Goal: Information Seeking & Learning: Find specific fact

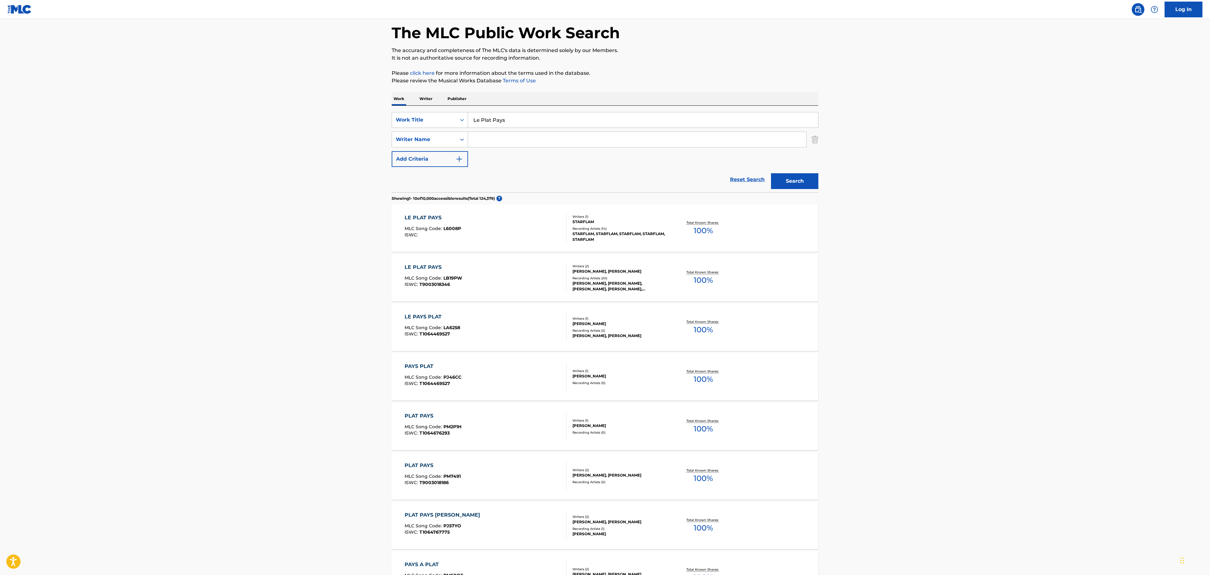
click at [612, 289] on div "[PERSON_NAME], [PERSON_NAME], [PERSON_NAME], [PERSON_NAME], [PERSON_NAME]" at bounding box center [620, 286] width 95 height 11
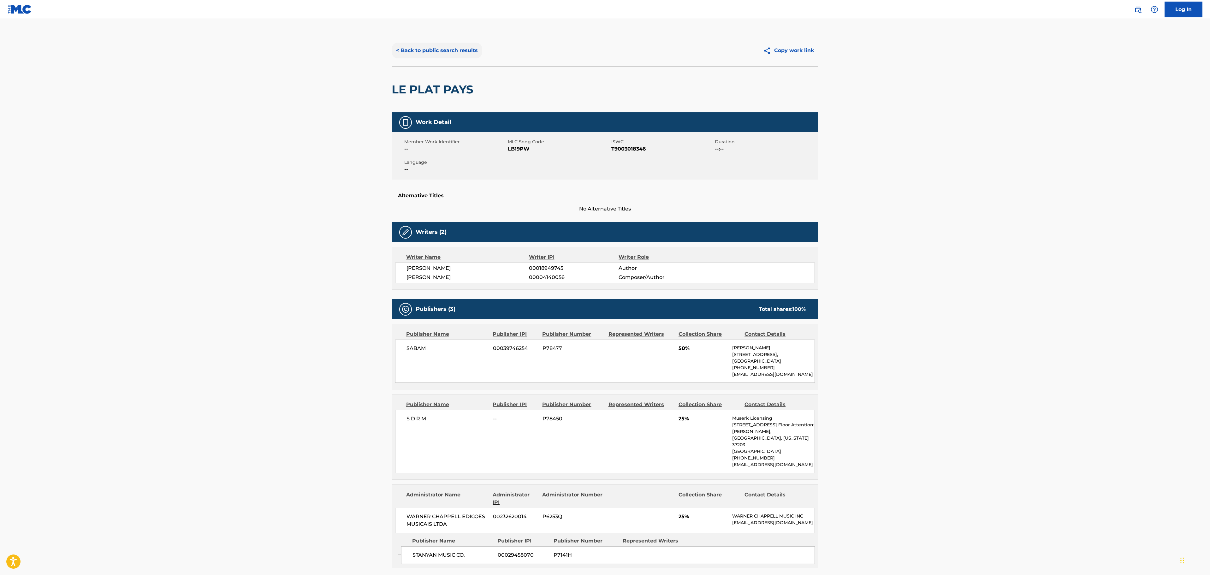
click at [413, 56] on button "< Back to public search results" at bounding box center [437, 51] width 91 height 16
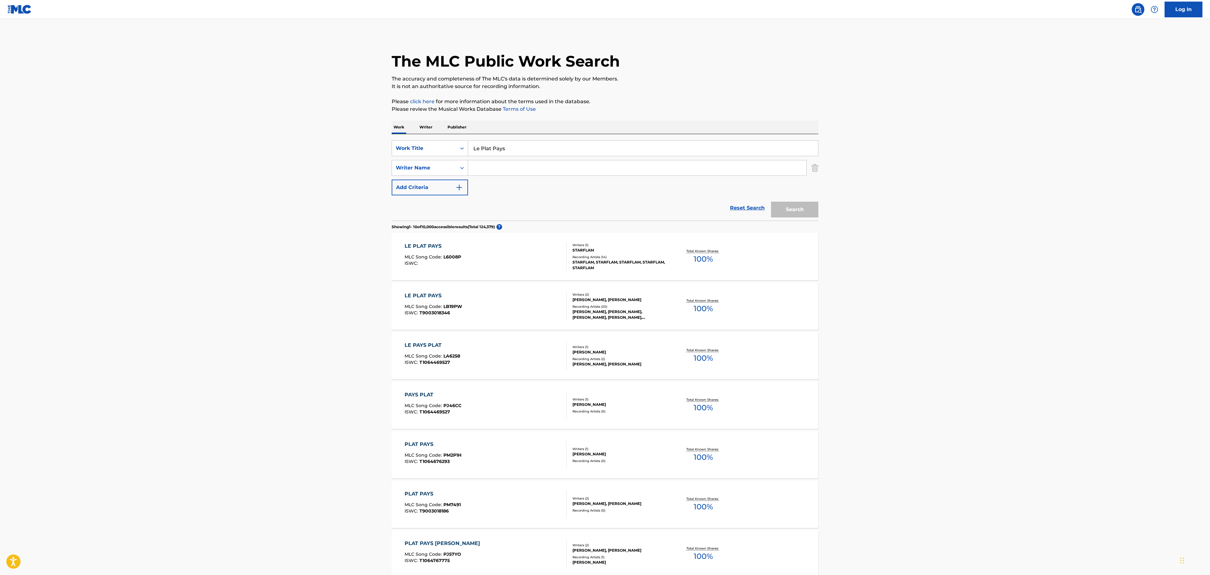
scroll to position [28, 0]
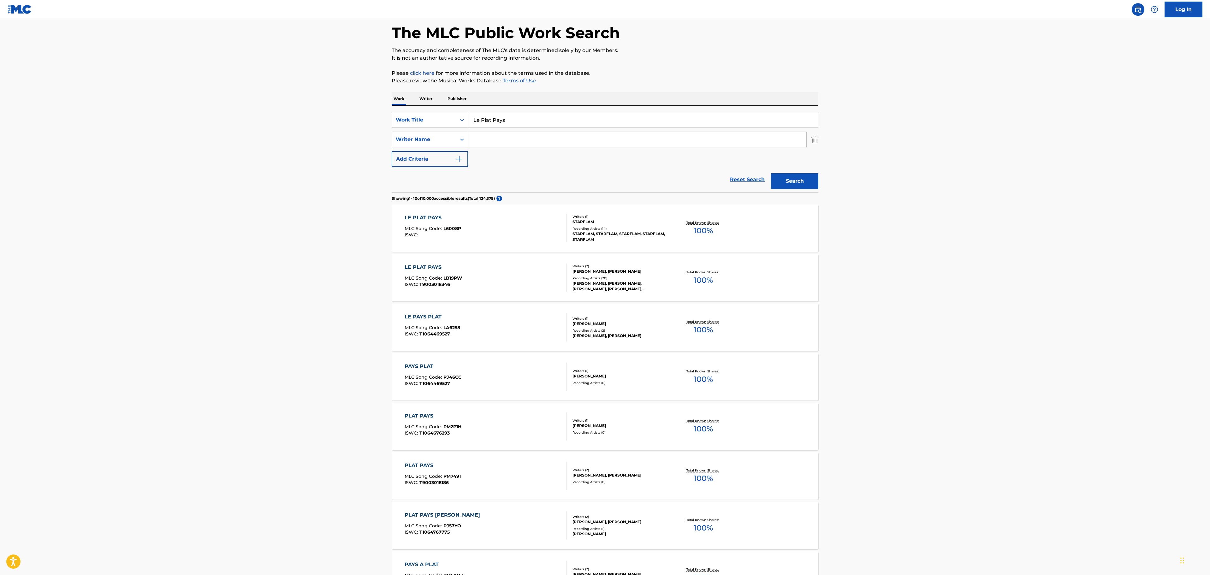
drag, startPoint x: 526, startPoint y: 117, endPoint x: 808, endPoint y: 116, distance: 281.5
click at [362, 111] on main "The MLC Public Work Search The accuracy and completeness of The MLC's data is d…" at bounding box center [605, 362] width 1210 height 743
paste input "COME HERE"
type input "COME HERE"
click at [564, 139] on input "Search Form" at bounding box center [637, 139] width 338 height 15
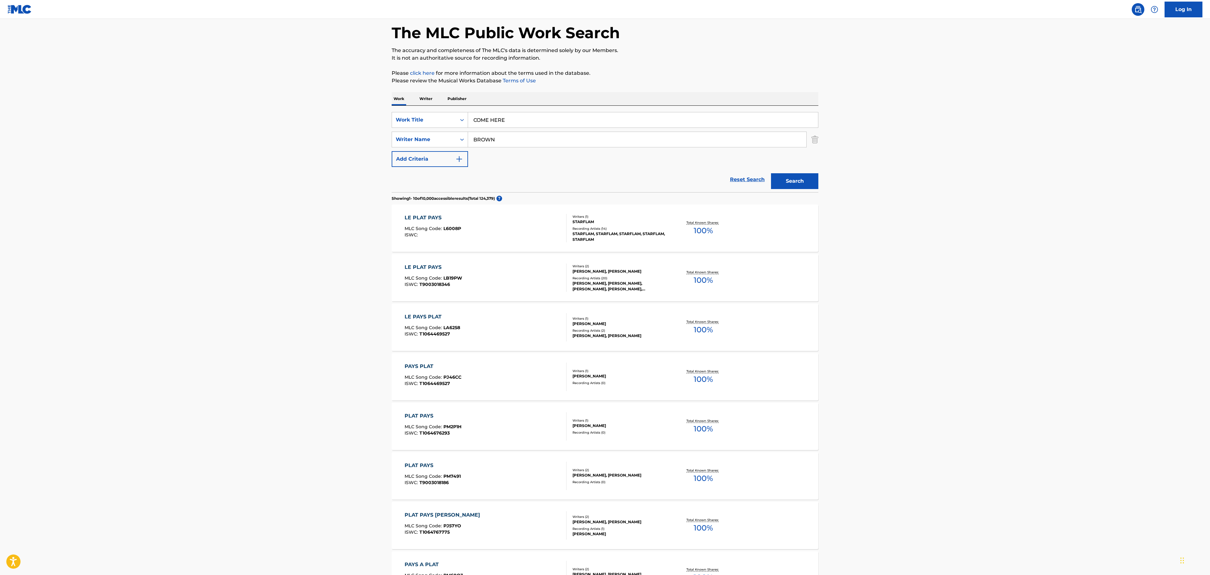
click at [771, 173] on button "Search" at bounding box center [794, 181] width 47 height 16
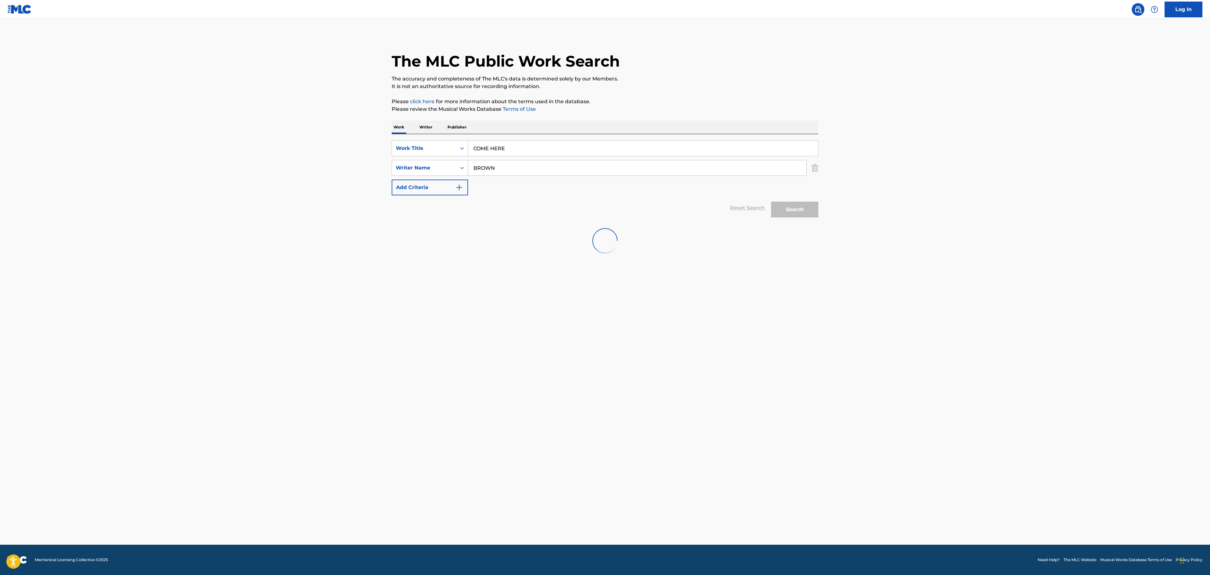
scroll to position [0, 0]
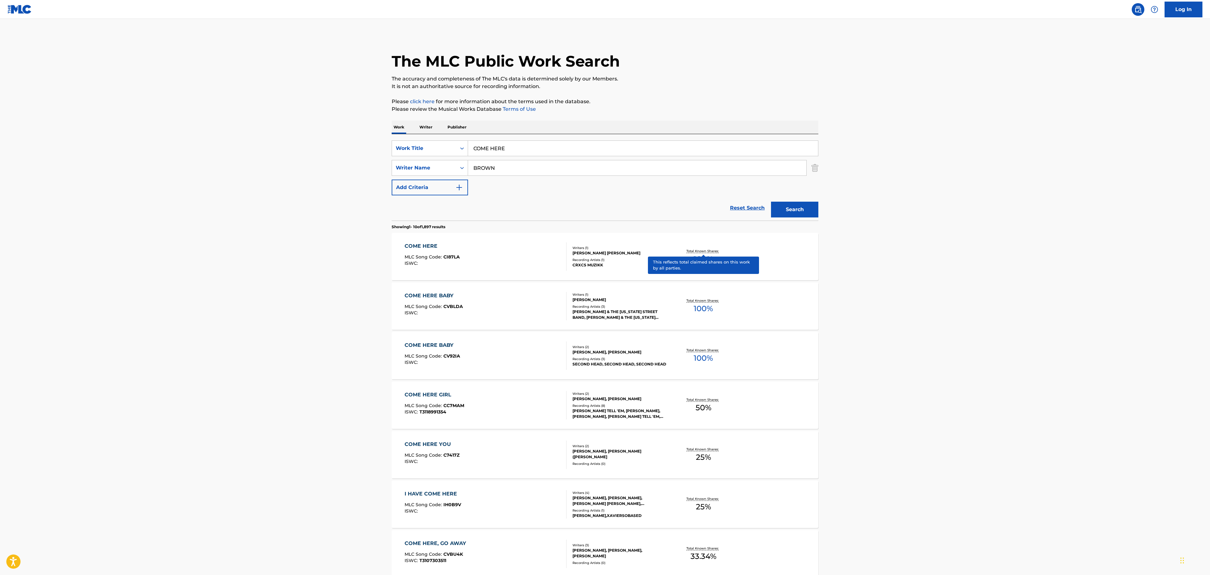
click at [899, 324] on main "The MLC Public Work Search The accuracy and completeness of The MLC's data is d…" at bounding box center [605, 390] width 1210 height 743
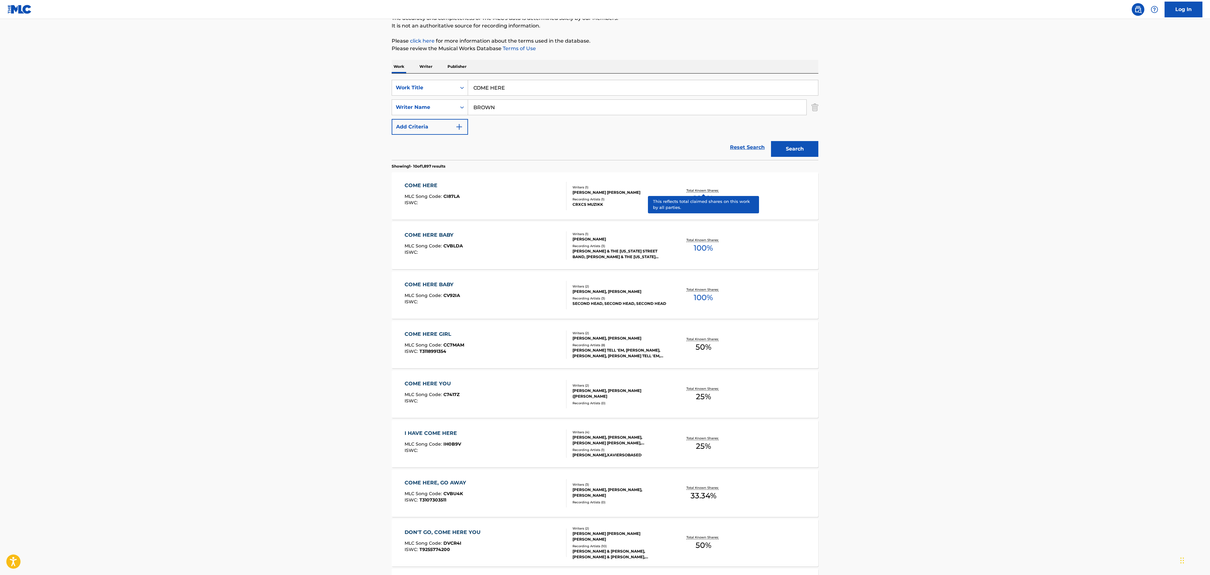
scroll to position [63, 0]
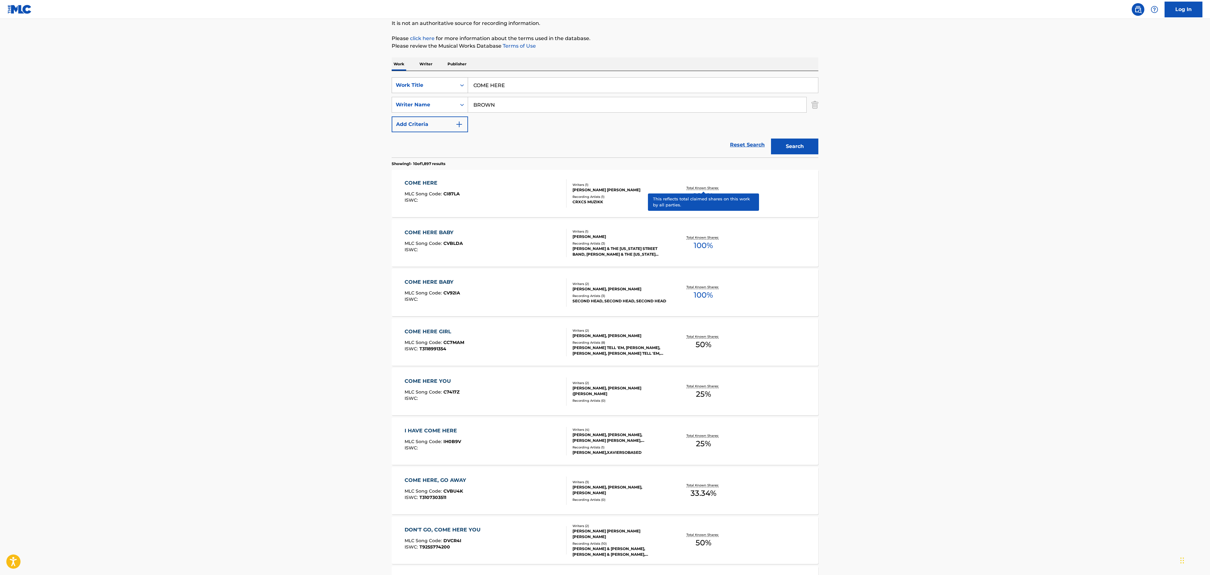
drag, startPoint x: 519, startPoint y: 82, endPoint x: 440, endPoint y: 83, distance: 78.9
click at [440, 83] on div "SearchWithCriteria373dc93e-6050-47d7-9a7d-a9a6ca2e223d Work Title COME HERE" at bounding box center [605, 85] width 427 height 16
drag, startPoint x: 544, startPoint y: 107, endPoint x: 527, endPoint y: 107, distance: 17.0
click at [543, 107] on input "BROWN" at bounding box center [637, 104] width 338 height 15
drag, startPoint x: 512, startPoint y: 105, endPoint x: 432, endPoint y: 109, distance: 79.6
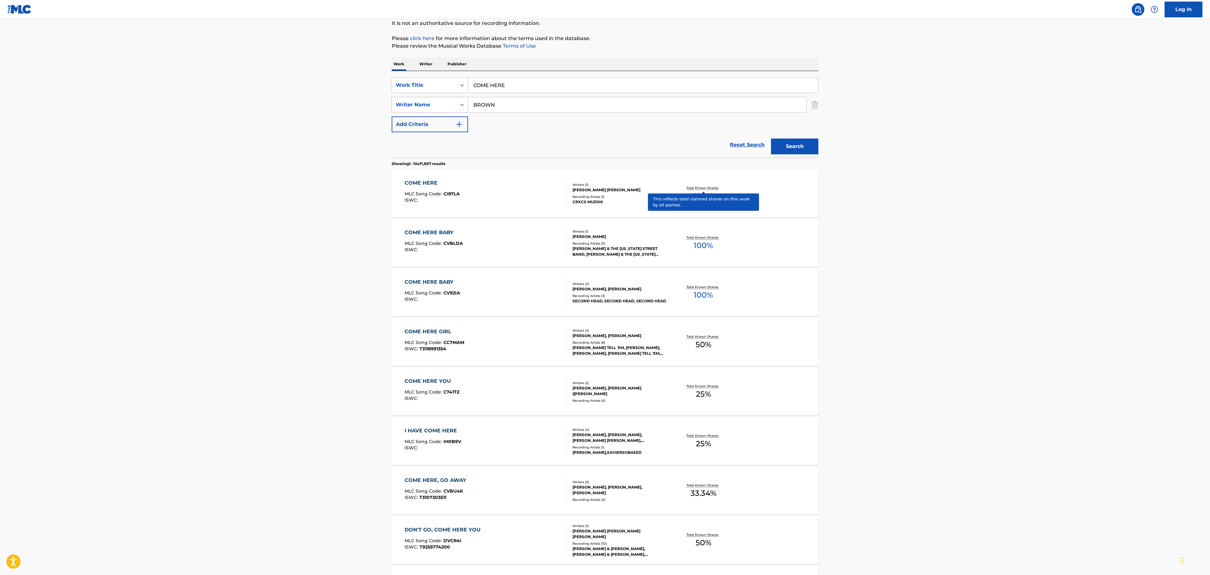
click at [433, 109] on div "SearchWithCriteria37368218-3ea3-4c0f-8bb6-3042864d7b93 Writer Name [PERSON_NAME]" at bounding box center [605, 105] width 427 height 16
paste input "GRYMES"
type input "GRYMES"
click at [795, 142] on button "Search" at bounding box center [794, 147] width 47 height 16
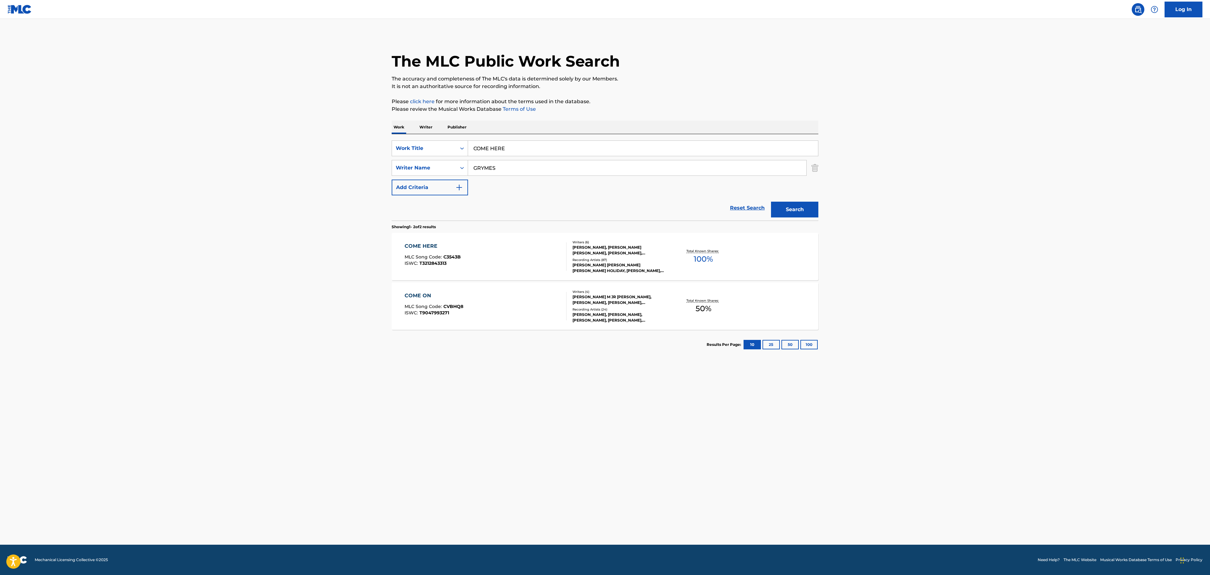
click at [513, 254] on div "COME HERE MLC Song Code : C3543B ISWC : T3212843313" at bounding box center [486, 256] width 162 height 28
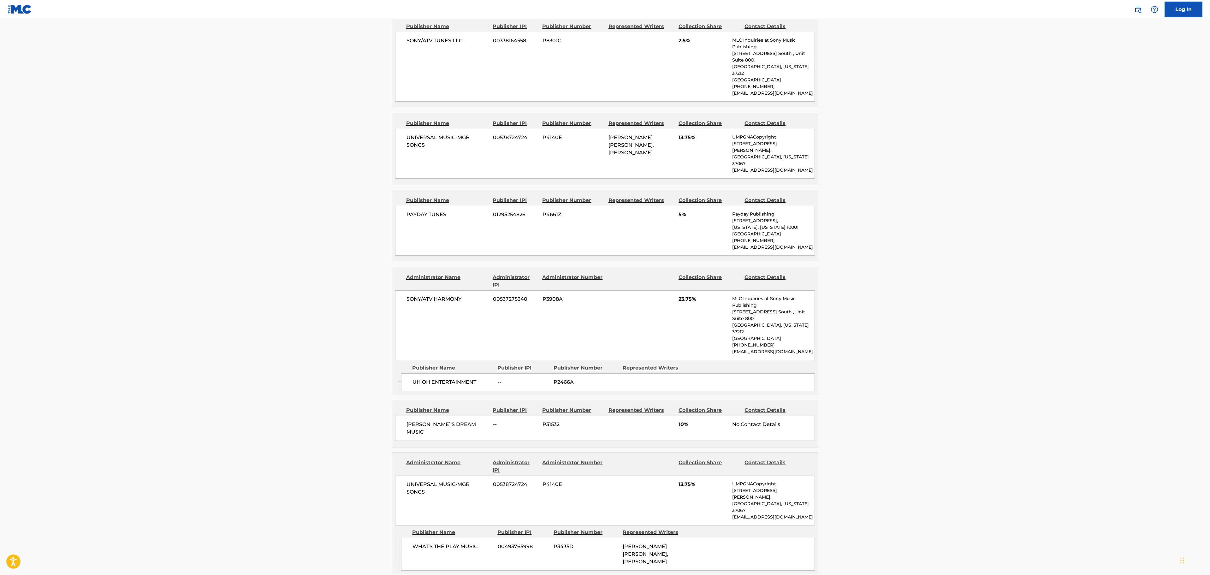
scroll to position [442, 0]
click at [887, 469] on main "< Back to public search results Copy work link COME HERE Work Detail Member Wor…" at bounding box center [605, 320] width 1210 height 1487
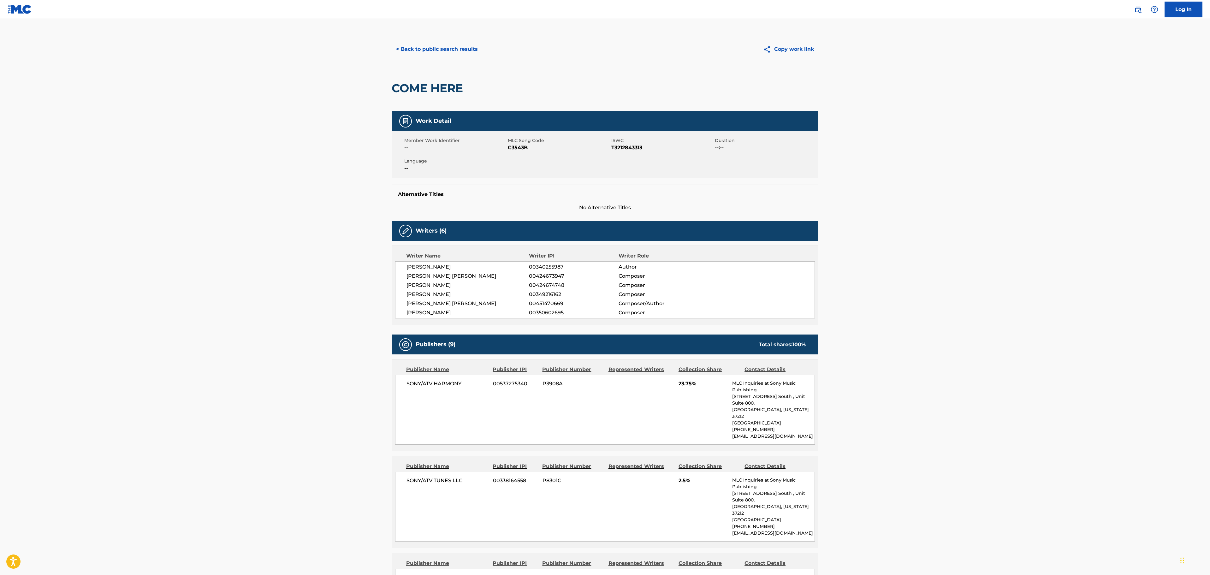
scroll to position [0, 0]
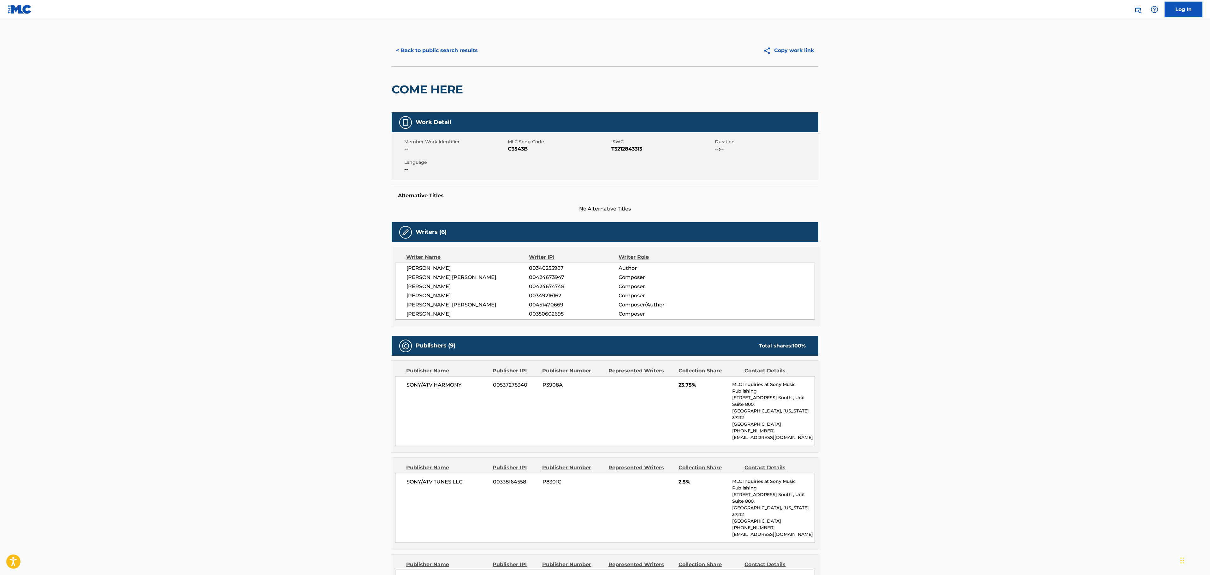
click at [440, 300] on span "[PERSON_NAME]" at bounding box center [467, 296] width 122 height 8
copy span "[PERSON_NAME]"
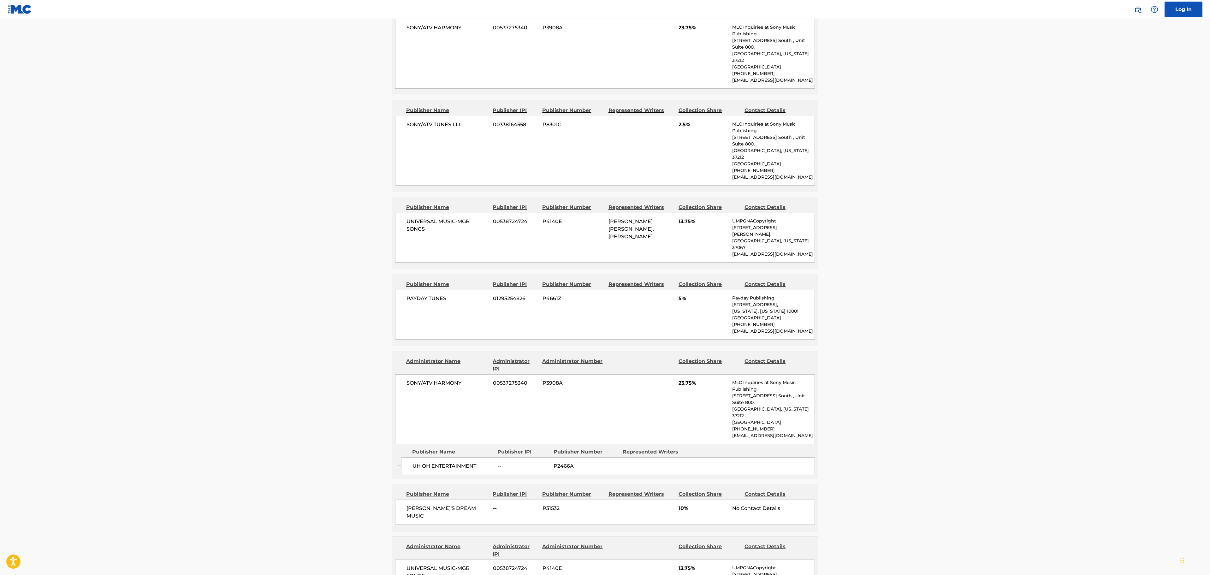
scroll to position [379, 0]
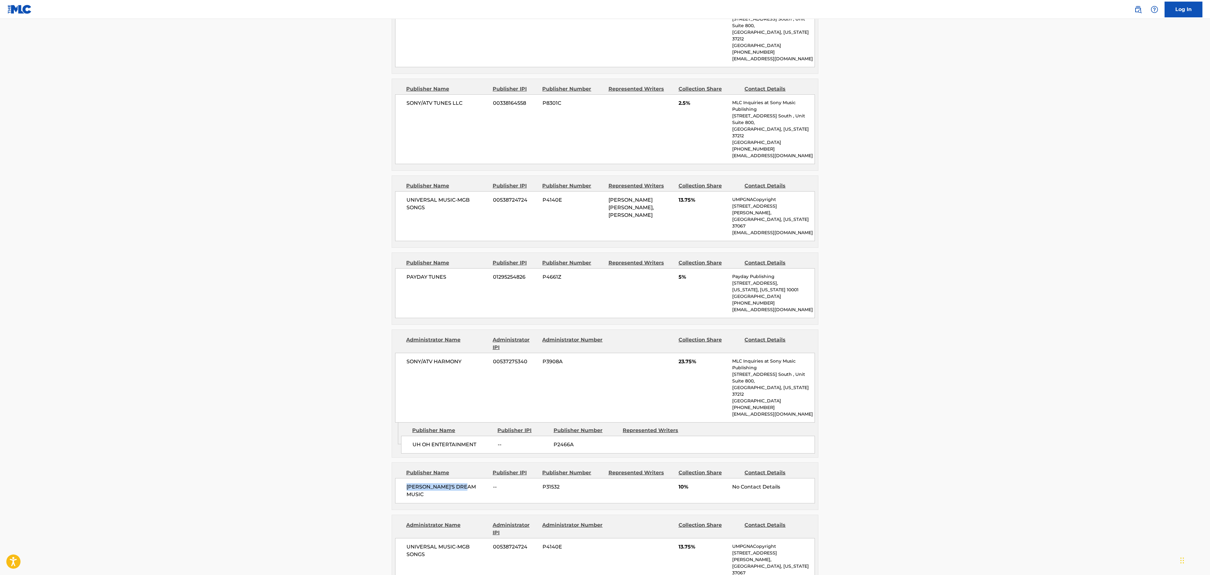
drag, startPoint x: 405, startPoint y: 439, endPoint x: 467, endPoint y: 439, distance: 62.5
click at [467, 478] on div "EVVINN'S DREAM MUSIC -- P31532 10% No Contact Details" at bounding box center [605, 490] width 420 height 25
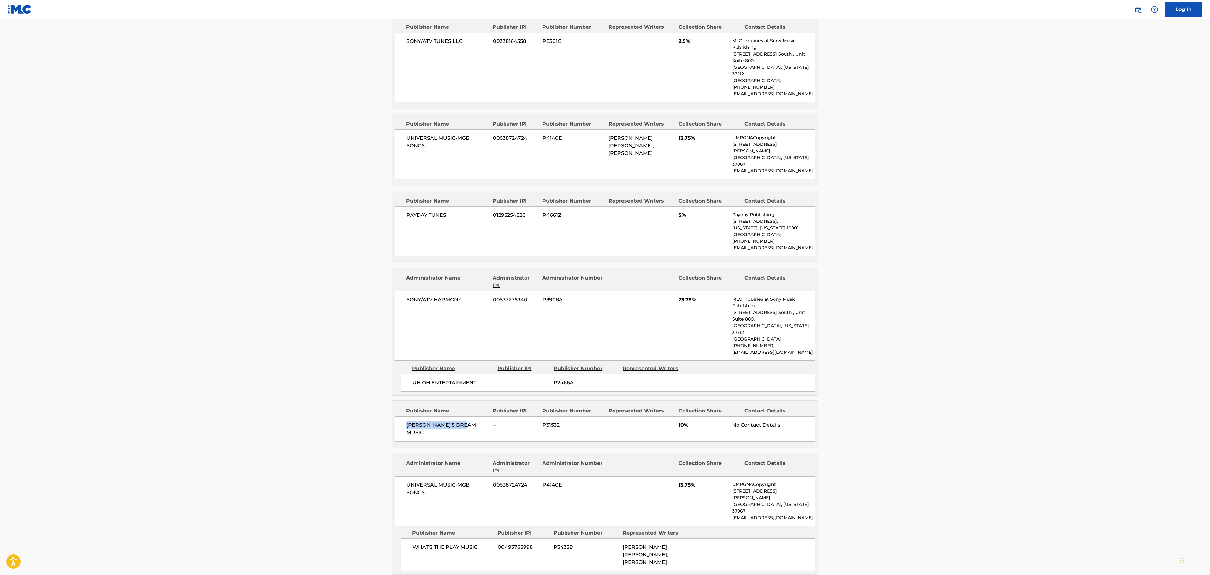
scroll to position [442, 0]
click at [641, 415] on div "EVVINN'S DREAM MUSIC -- P31532 10% No Contact Details" at bounding box center [605, 427] width 420 height 25
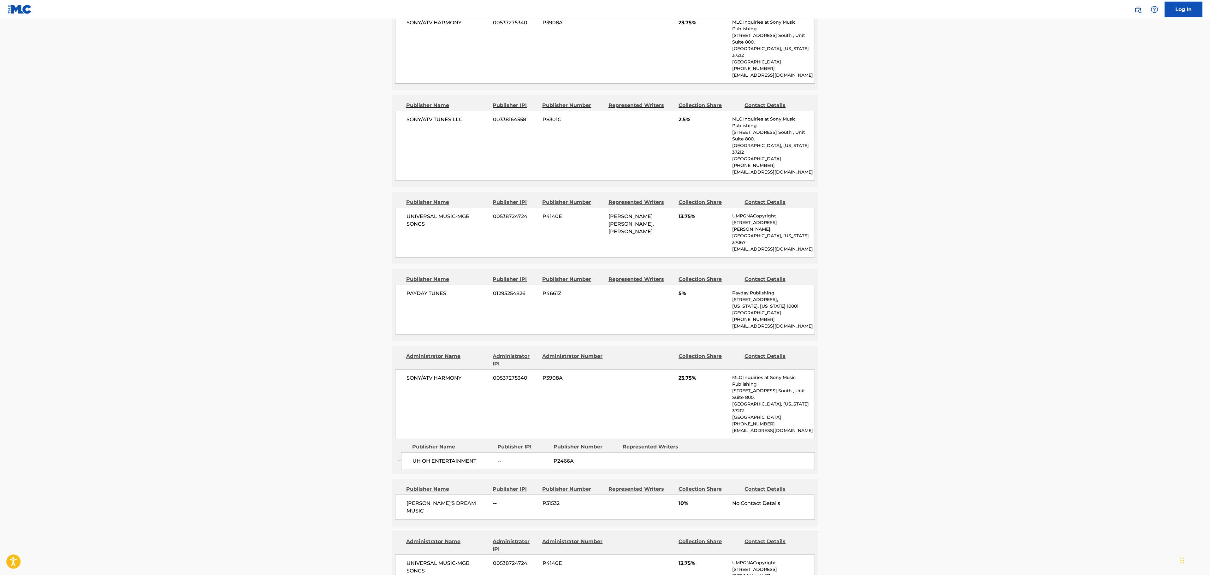
scroll to position [379, 0]
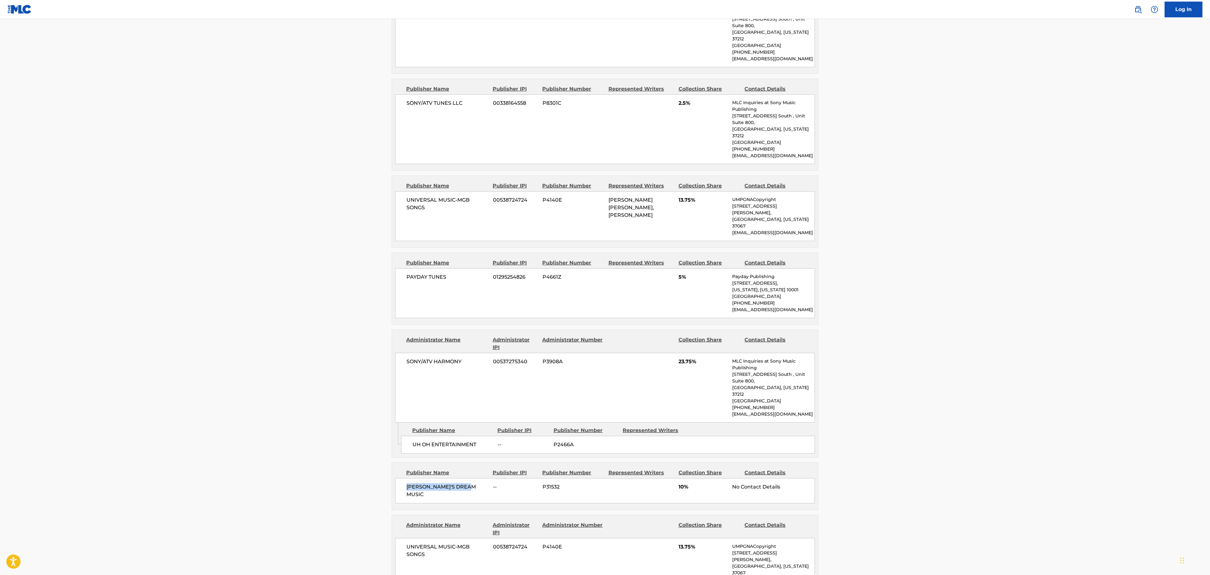
drag, startPoint x: 475, startPoint y: 444, endPoint x: 405, endPoint y: 444, distance: 69.4
click at [405, 478] on div "EVVINN'S DREAM MUSIC -- P31532 10% No Contact Details" at bounding box center [605, 490] width 420 height 25
copy span "[PERSON_NAME]'S DREAM MUSIC"
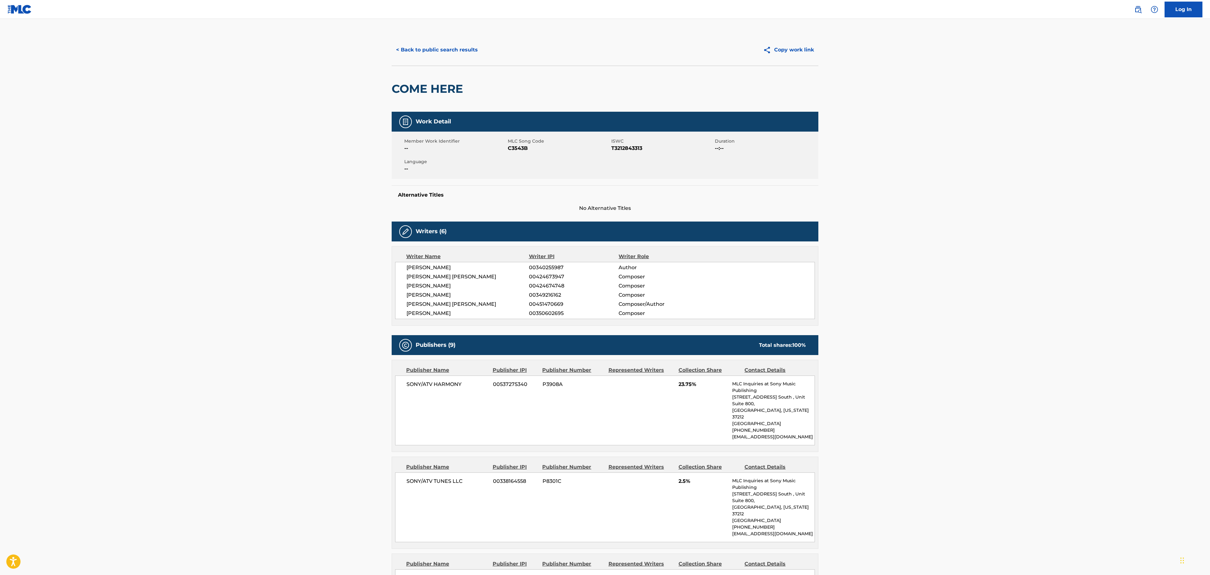
scroll to position [0, 0]
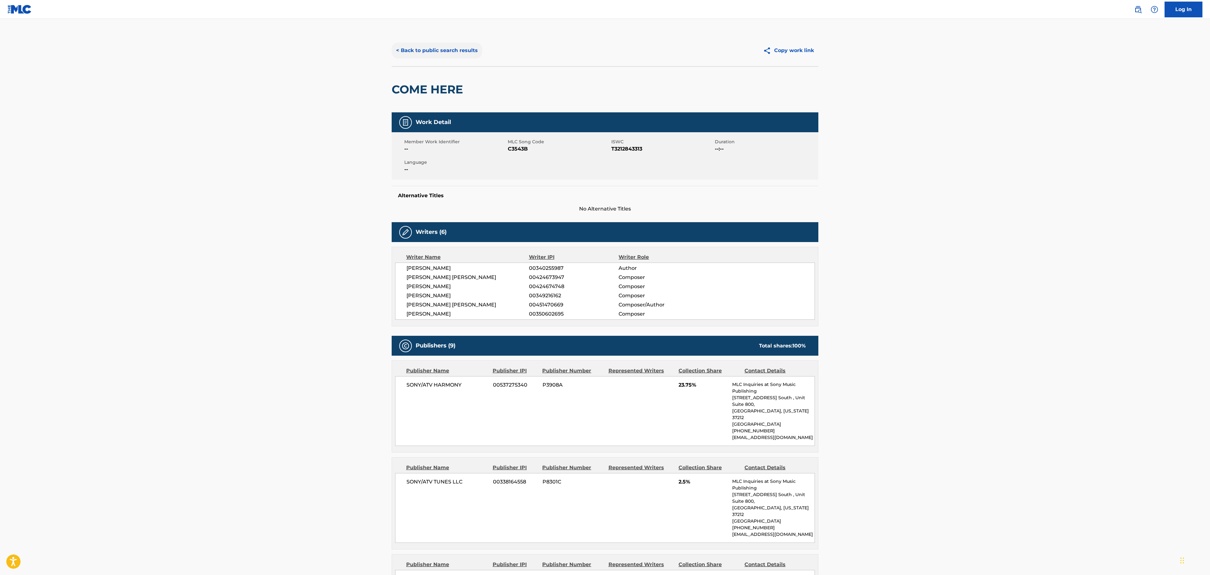
click at [445, 50] on button "< Back to public search results" at bounding box center [437, 51] width 91 height 16
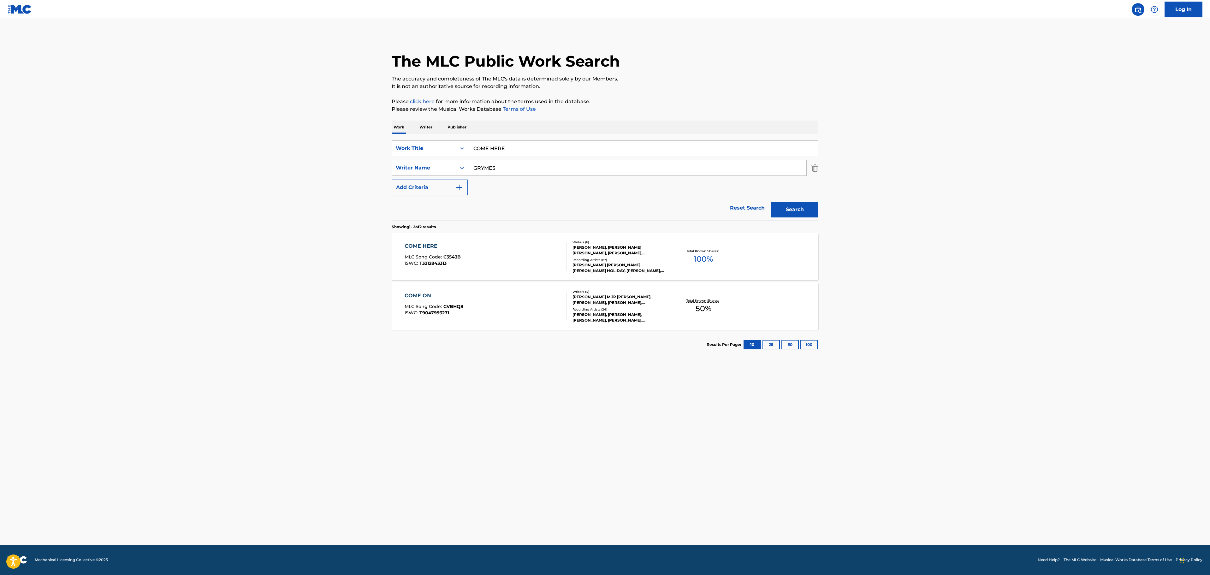
click at [622, 323] on div "[PERSON_NAME], [PERSON_NAME], [PERSON_NAME], [PERSON_NAME], [PERSON_NAME]" at bounding box center [620, 317] width 95 height 11
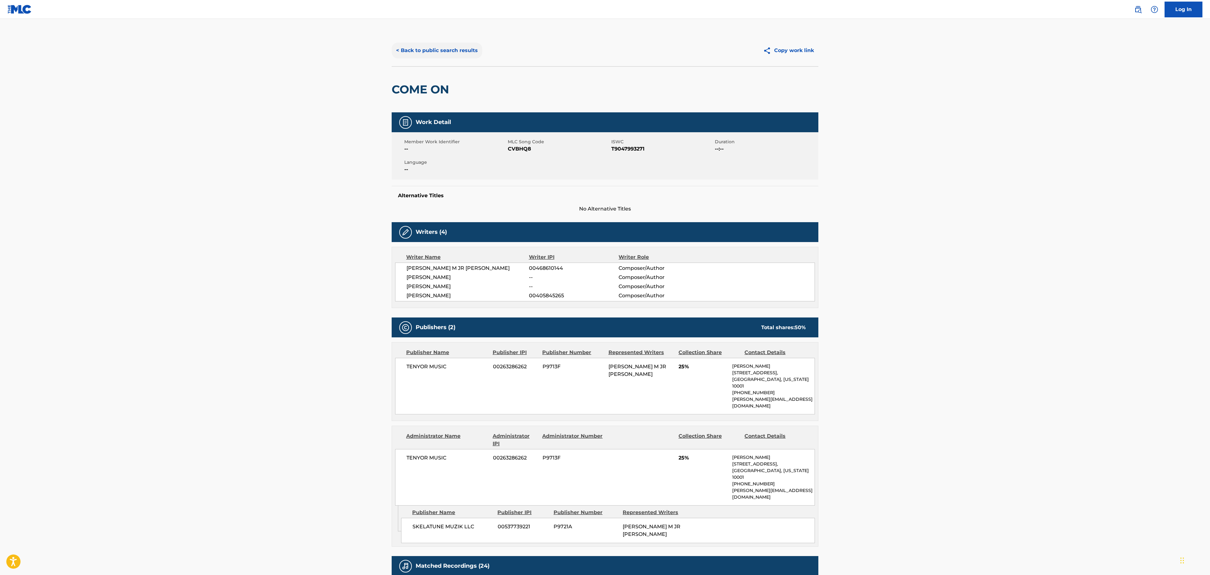
click at [413, 54] on button "< Back to public search results" at bounding box center [437, 51] width 91 height 16
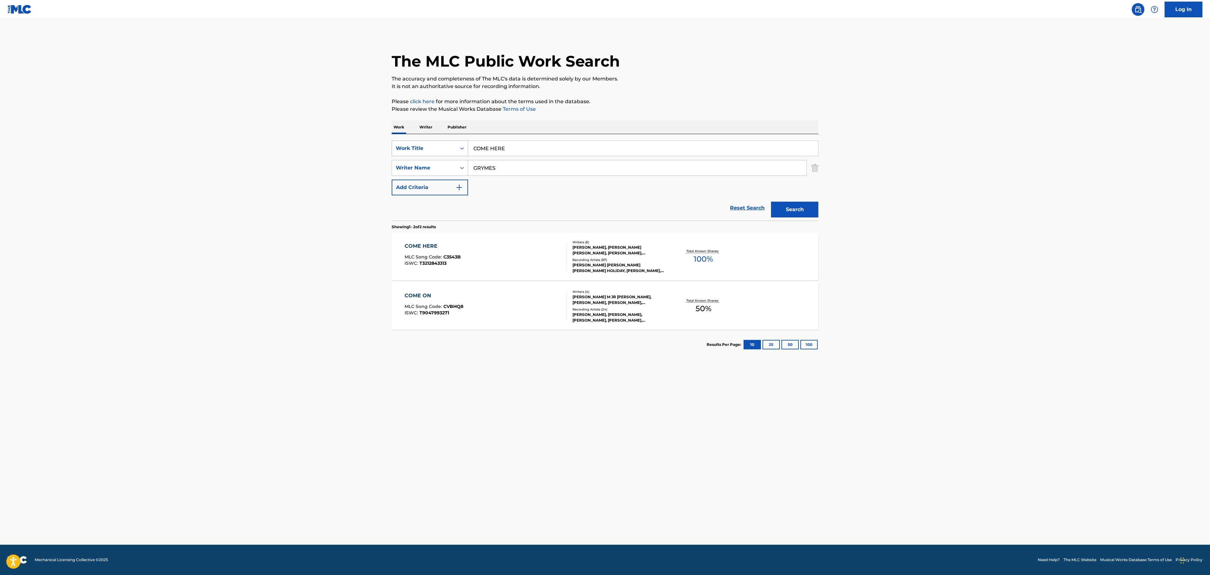
drag, startPoint x: 525, startPoint y: 148, endPoint x: 432, endPoint y: 147, distance: 93.4
click at [377, 150] on main "The MLC Public Work Search The accuracy and completeness of The MLC's data is d…" at bounding box center [605, 282] width 1210 height 526
paste input "MAKE THAT SOUND"
type input "MAKE THAT SOUND"
click at [805, 216] on button "Search" at bounding box center [794, 210] width 47 height 16
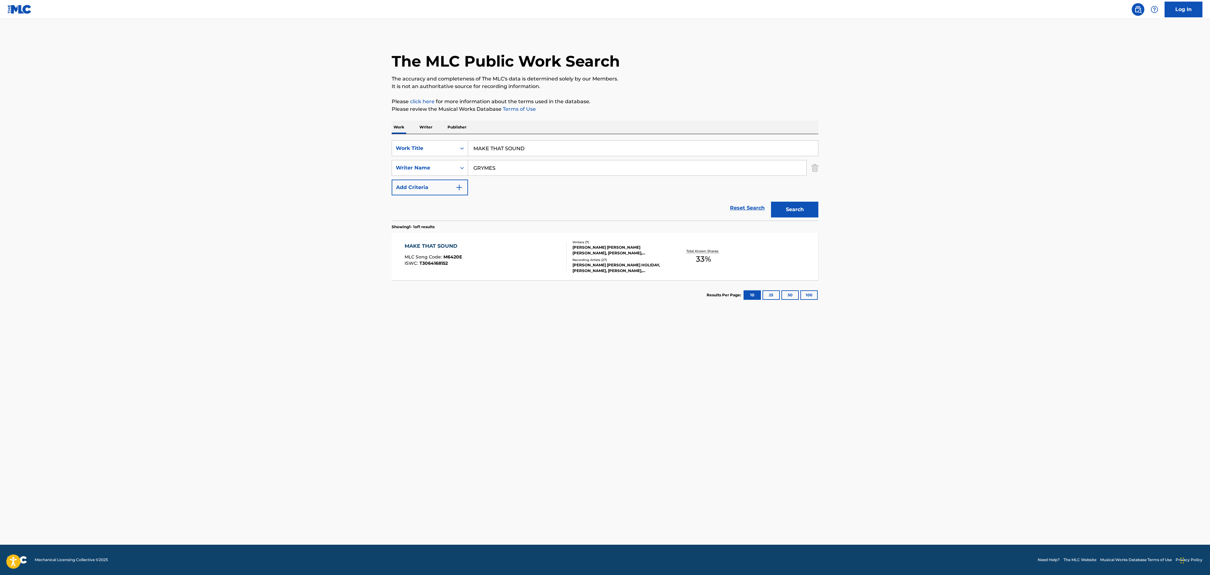
click at [494, 263] on div "MAKE THAT SOUND MLC Song Code : M6420E ISWC : T3064168152" at bounding box center [486, 256] width 162 height 28
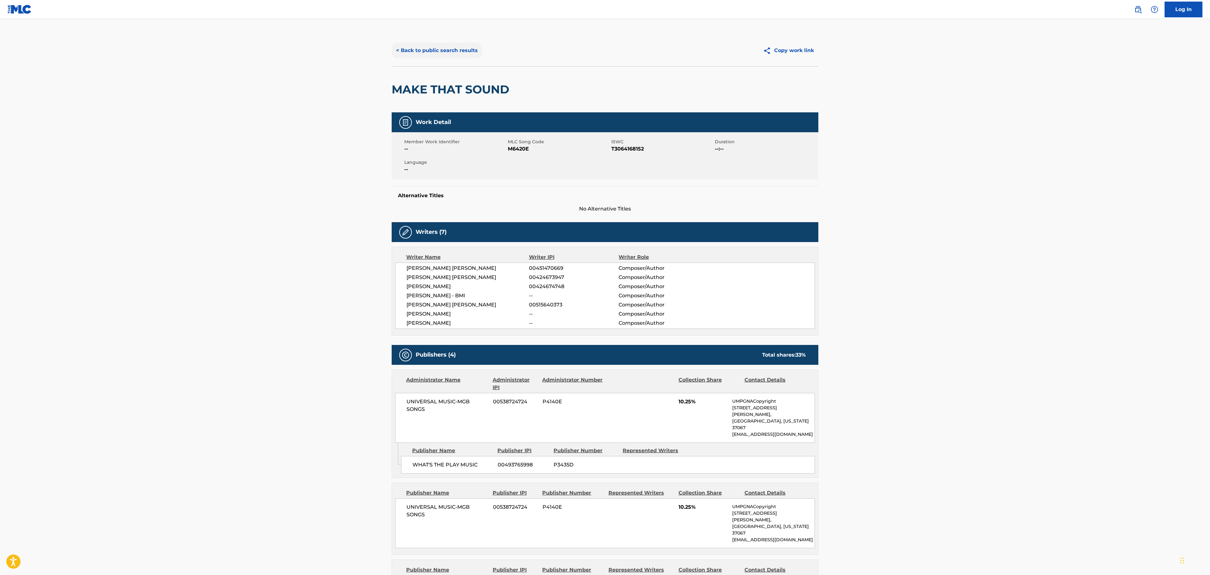
click at [411, 47] on button "< Back to public search results" at bounding box center [437, 51] width 91 height 16
